Goal: Obtain resource: Download file/media

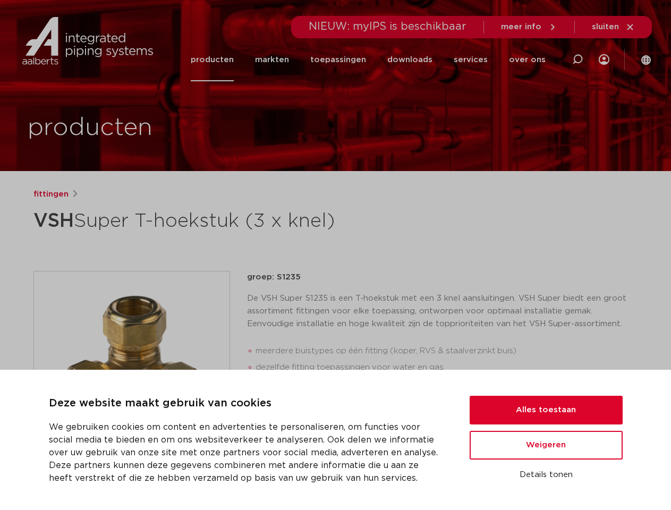
click at [335, 255] on div "fittingen VSH Super T-hoekstuk (3 x knel) groep: S1235 meerdere buistypes op éé…" at bounding box center [336, 430] width 622 height 484
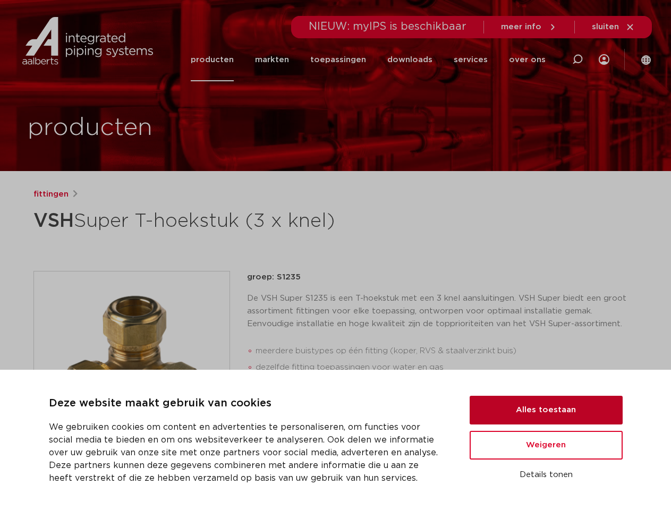
click at [546, 410] on button "Alles toestaan" at bounding box center [546, 410] width 153 height 29
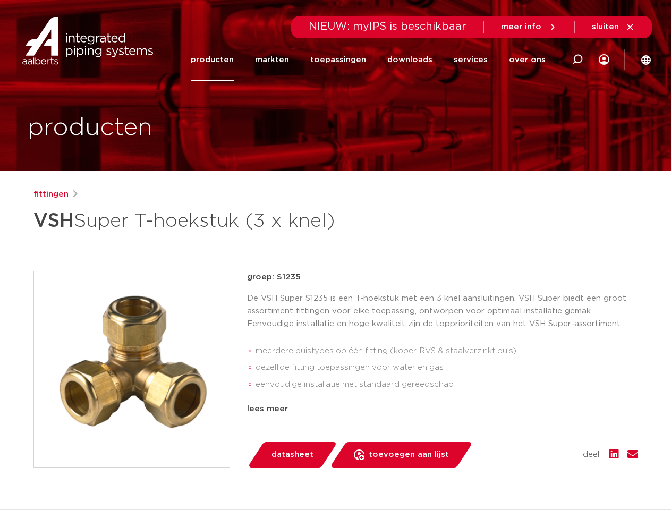
click at [546, 445] on div "datasheet toevoegen aan lijst opslaan in my IPS verwijder uit lijst deel:" at bounding box center [447, 455] width 383 height 26
click at [546, 475] on div "fittingen VSH Super T-hoekstuk (3 x knel) groep: S1235 meerdere buistypes op éé…" at bounding box center [336, 430] width 622 height 484
click at [578, 60] on icon at bounding box center [577, 59] width 13 height 13
click at [614, 27] on span "sluiten" at bounding box center [605, 27] width 27 height 8
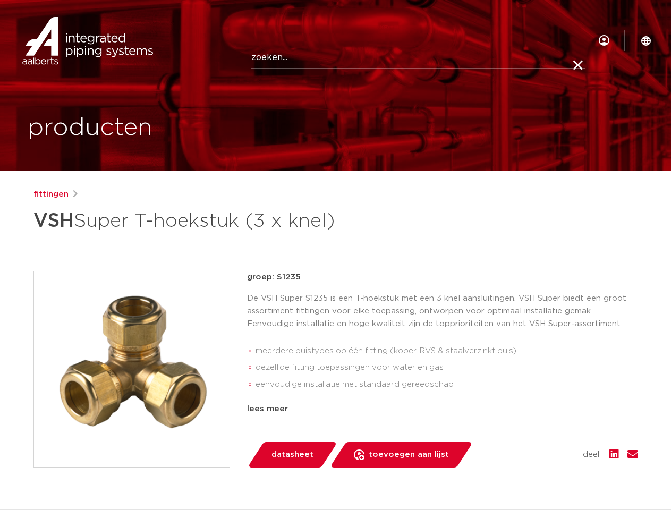
click at [132, 369] on img at bounding box center [132, 370] width 196 height 196
